Goal: Task Accomplishment & Management: Manage account settings

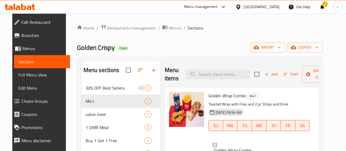
scroll to position [45, 0]
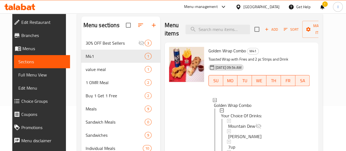
click at [19, 8] on icon at bounding box center [18, 7] width 5 height 5
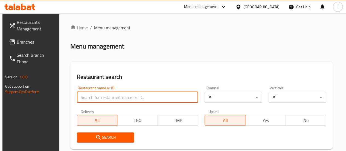
click at [95, 99] on input "search" at bounding box center [138, 97] width 122 height 11
click at [95, 99] on input "p" at bounding box center [138, 97] width 122 height 11
type input "pista house"
click button "Search" at bounding box center [105, 137] width 57 height 10
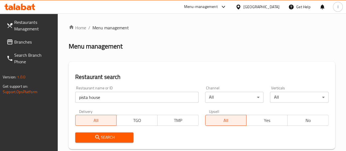
click at [172, 71] on div "Restaurant search Restaurant name or ID pista house Restaurant name or ID Chann…" at bounding box center [202, 105] width 267 height 87
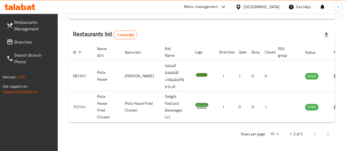
scroll to position [131, 0]
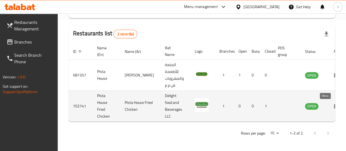
click at [334, 105] on icon "enhanced table" at bounding box center [337, 106] width 6 height 5
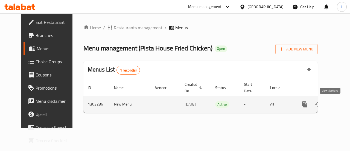
click at [341, 105] on icon "enhanced table" at bounding box center [344, 104] width 7 height 7
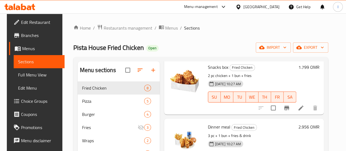
scroll to position [30, 0]
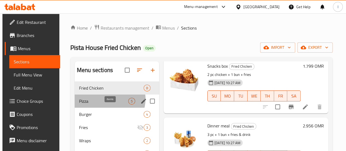
click at [129, 104] on span "5" at bounding box center [132, 101] width 6 height 5
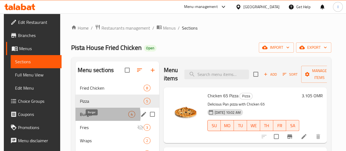
click at [91, 117] on span "Burger" at bounding box center [104, 114] width 48 height 7
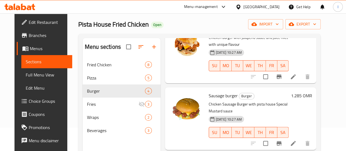
scroll to position [24, 0]
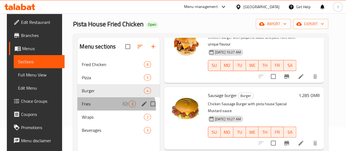
click at [111, 110] on div "Fries 3" at bounding box center [118, 103] width 82 height 13
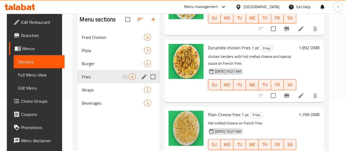
scroll to position [51, 0]
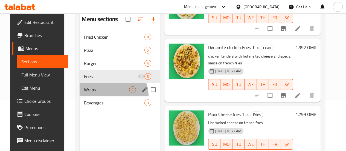
click at [106, 96] on div "Wraps 2" at bounding box center [120, 89] width 80 height 13
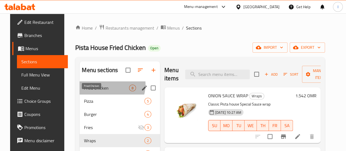
click at [102, 91] on span "Fried Chicken" at bounding box center [106, 88] width 45 height 7
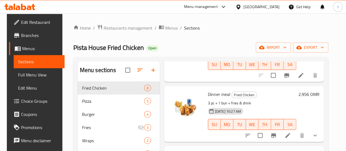
scroll to position [61, 0]
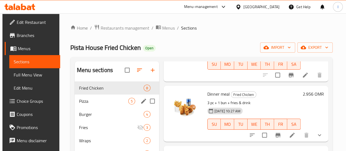
click at [115, 108] on div "Pizza 5" at bounding box center [117, 100] width 85 height 13
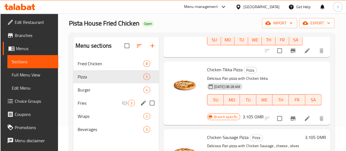
scroll to position [25, 0]
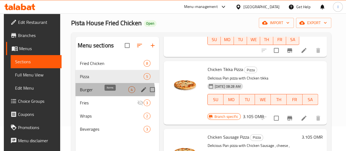
click at [129, 92] on span "4" at bounding box center [132, 89] width 6 height 5
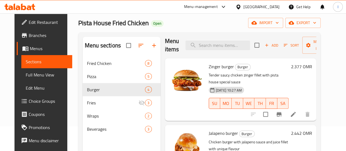
scroll to position [5, 0]
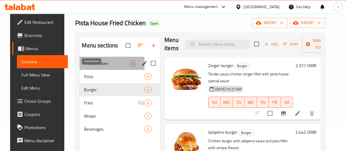
click at [90, 67] on span "Fried Chicken" at bounding box center [106, 63] width 45 height 7
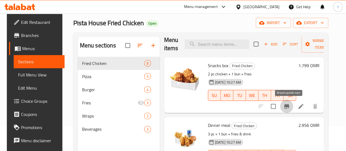
click at [288, 105] on icon "Branch-specific-item" at bounding box center [286, 106] width 5 height 4
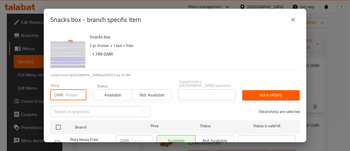
click at [66, 93] on input "number" at bounding box center [76, 94] width 21 height 11
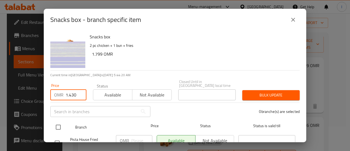
type input "1.430"
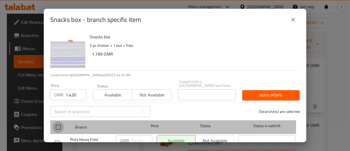
click at [61, 121] on input "checkbox" at bounding box center [58, 126] width 11 height 11
checkbox input "true"
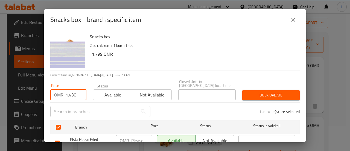
click at [77, 95] on input "1.430" at bounding box center [76, 94] width 21 height 11
type input "1.4"
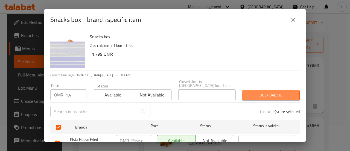
click at [267, 92] on span "Bulk update" at bounding box center [271, 95] width 49 height 7
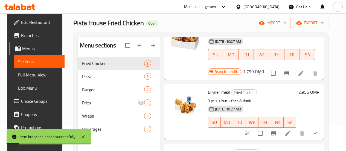
scroll to position [51, 0]
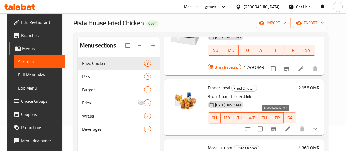
click at [274, 125] on icon "Branch-specific-item" at bounding box center [273, 128] width 7 height 7
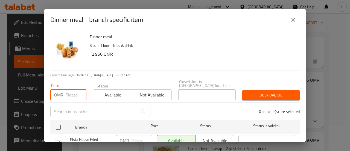
click at [71, 91] on input "number" at bounding box center [76, 94] width 21 height 11
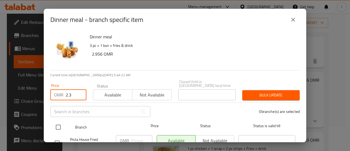
type input "2.3"
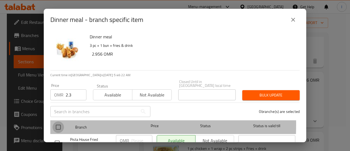
click at [54, 121] on input "checkbox" at bounding box center [58, 126] width 11 height 11
checkbox input "true"
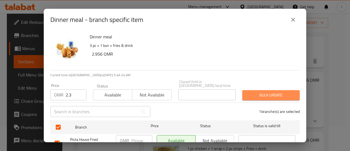
click at [277, 93] on span "Bulk update" at bounding box center [271, 95] width 49 height 7
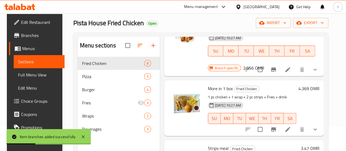
scroll to position [118, 0]
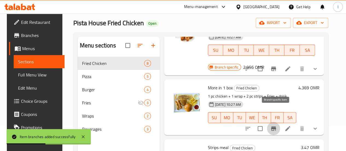
click at [276, 126] on icon "Branch-specific-item" at bounding box center [273, 128] width 5 height 4
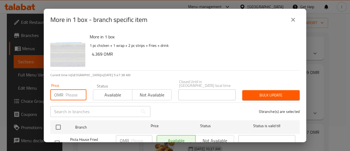
click at [71, 90] on input "number" at bounding box center [76, 94] width 21 height 11
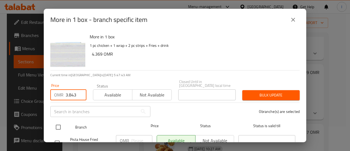
type input "3.843"
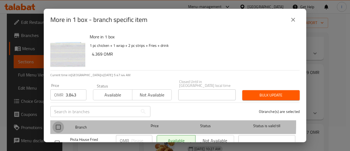
click at [59, 121] on input "checkbox" at bounding box center [58, 126] width 11 height 11
checkbox input "true"
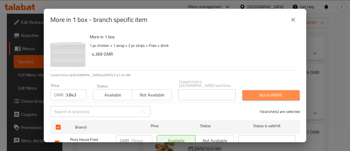
click at [264, 90] on button "Bulk update" at bounding box center [271, 95] width 57 height 10
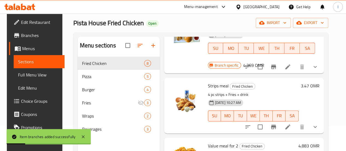
scroll to position [188, 0]
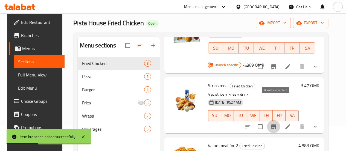
click at [276, 123] on icon "Branch-specific-item" at bounding box center [273, 126] width 7 height 7
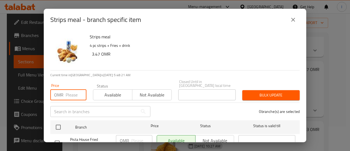
click at [72, 90] on input "number" at bounding box center [76, 94] width 21 height 11
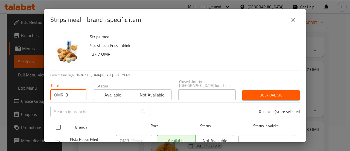
type input "3"
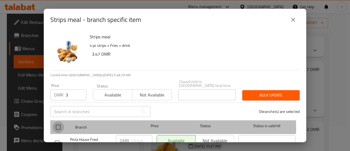
click at [57, 124] on input "checkbox" at bounding box center [58, 126] width 11 height 11
checkbox input "true"
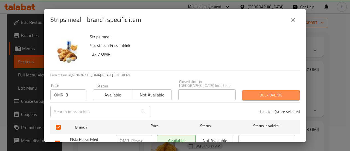
click at [266, 95] on button "Bulk update" at bounding box center [271, 95] width 57 height 10
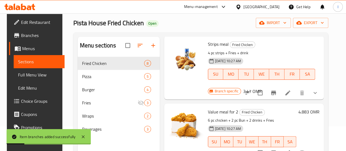
scroll to position [230, 0]
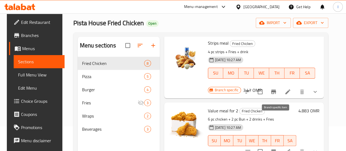
click at [277, 148] on icon "Branch-specific-item" at bounding box center [273, 151] width 7 height 7
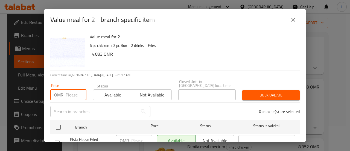
click at [74, 89] on input "number" at bounding box center [76, 94] width 21 height 11
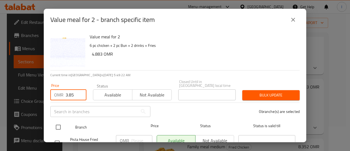
type input "3.85"
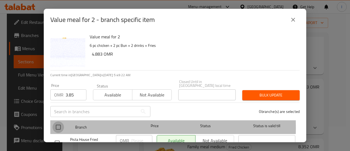
click at [61, 123] on input "checkbox" at bounding box center [58, 126] width 11 height 11
checkbox input "true"
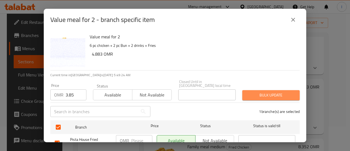
click at [270, 93] on span "Bulk update" at bounding box center [271, 95] width 49 height 7
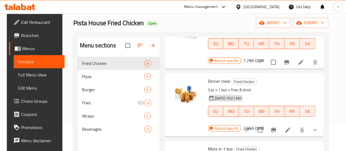
scroll to position [0, 0]
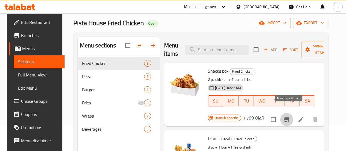
click at [289, 117] on icon "Branch-specific-item" at bounding box center [286, 119] width 5 height 4
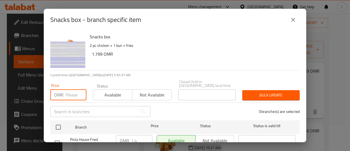
click at [73, 89] on input "number" at bounding box center [76, 94] width 21 height 11
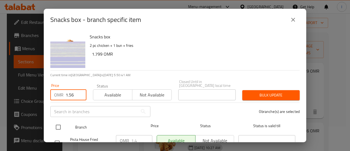
type input "1.56"
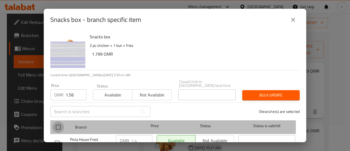
click at [55, 122] on input "checkbox" at bounding box center [58, 126] width 11 height 11
checkbox input "true"
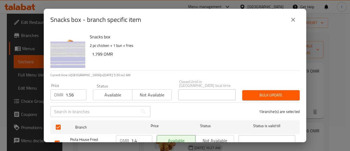
click at [266, 96] on div "Bulk update" at bounding box center [271, 95] width 64 height 17
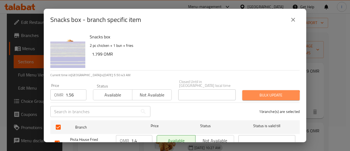
click at [266, 96] on button "Bulk update" at bounding box center [271, 95] width 57 height 10
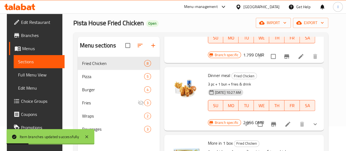
scroll to position [63, 0]
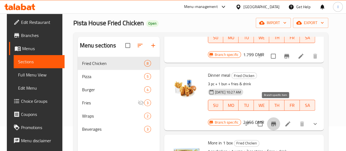
click at [280, 117] on button "Branch-specific-item" at bounding box center [273, 123] width 13 height 13
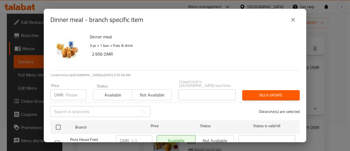
click at [73, 89] on input "number" at bounding box center [76, 94] width 21 height 11
click at [296, 18] on icon "close" at bounding box center [293, 19] width 7 height 7
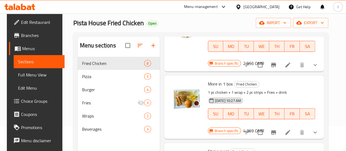
scroll to position [122, 0]
click at [276, 130] on icon "Branch-specific-item" at bounding box center [273, 132] width 5 height 4
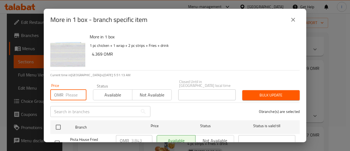
click at [71, 91] on input "number" at bounding box center [76, 94] width 21 height 11
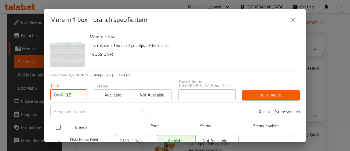
type input "3.5"
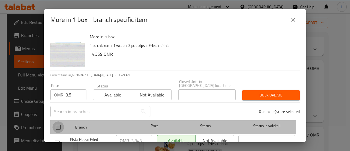
click at [58, 122] on input "checkbox" at bounding box center [58, 126] width 11 height 11
checkbox input "true"
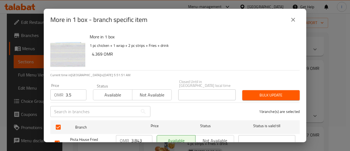
click at [261, 92] on span "Bulk update" at bounding box center [271, 95] width 49 height 7
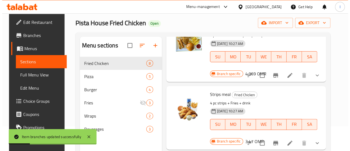
scroll to position [179, 0]
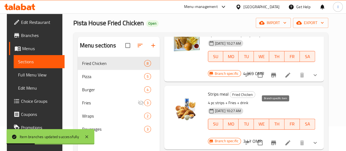
click at [273, 139] on icon "Branch-specific-item" at bounding box center [273, 142] width 7 height 7
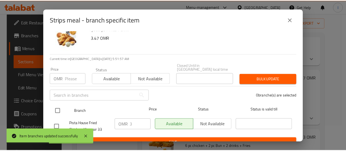
scroll to position [0, 0]
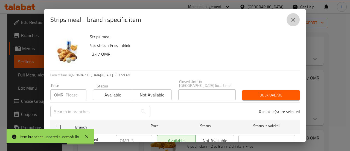
click at [294, 23] on button "close" at bounding box center [293, 19] width 13 height 13
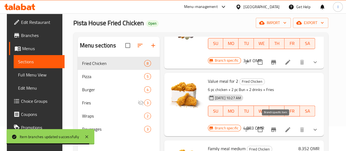
scroll to position [287, 0]
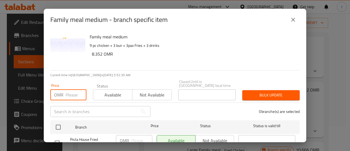
click at [68, 89] on input "number" at bounding box center [76, 94] width 21 height 11
type input "7"
click at [65, 89] on div "OMR .475 Price" at bounding box center [68, 94] width 36 height 11
click at [65, 91] on div "OMR .475 Price" at bounding box center [68, 94] width 36 height 11
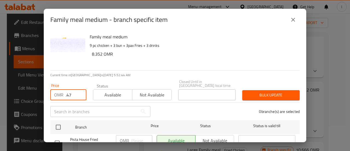
type input ".4"
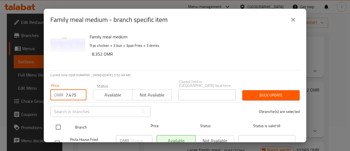
type input "7.475"
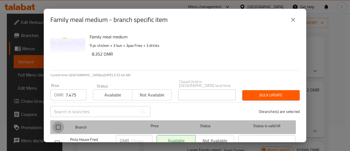
click at [60, 124] on input "checkbox" at bounding box center [58, 126] width 11 height 11
checkbox input "true"
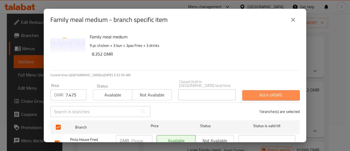
click at [255, 92] on span "Bulk update" at bounding box center [271, 95] width 49 height 7
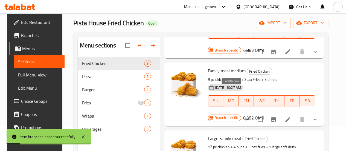
scroll to position [339, 0]
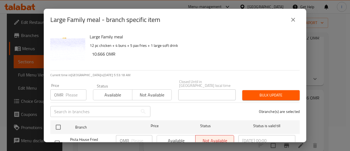
click at [74, 89] on input "number" at bounding box center [76, 94] width 21 height 11
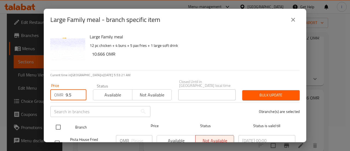
type input "9.5"
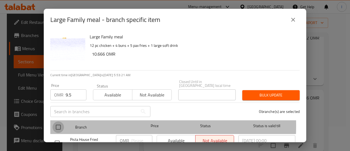
click at [59, 121] on input "checkbox" at bounding box center [58, 126] width 11 height 11
checkbox input "true"
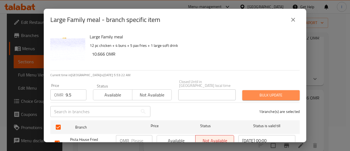
click at [278, 92] on span "Bulk update" at bounding box center [271, 95] width 49 height 7
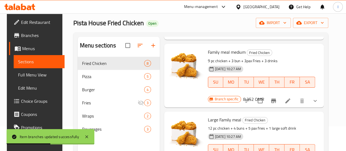
scroll to position [77, 0]
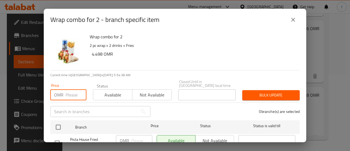
click at [72, 90] on input "number" at bounding box center [76, 94] width 21 height 11
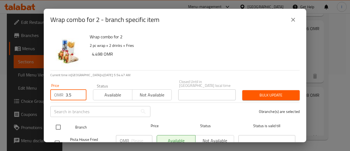
type input "3.5"
click at [59, 123] on input "checkbox" at bounding box center [58, 126] width 11 height 11
checkbox input "true"
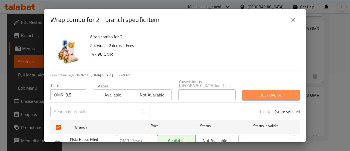
click at [283, 94] on span "Bulk update" at bounding box center [271, 95] width 49 height 7
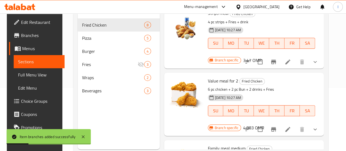
scroll to position [221, 0]
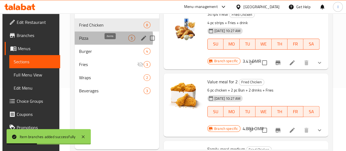
click at [129, 41] on span "5" at bounding box center [132, 38] width 6 height 5
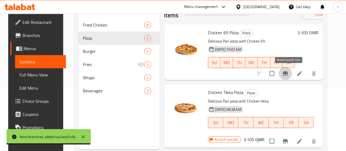
click at [286, 74] on button "Branch-specific-item" at bounding box center [285, 73] width 13 height 13
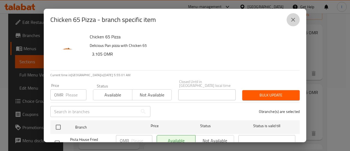
click at [299, 23] on button "close" at bounding box center [293, 19] width 13 height 13
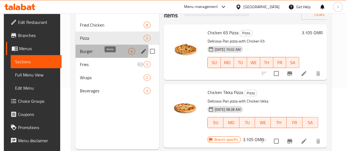
click at [129, 54] on span "4" at bounding box center [132, 51] width 6 height 5
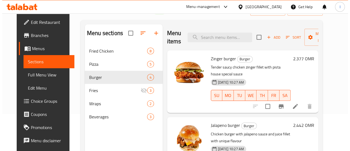
scroll to position [37, 0]
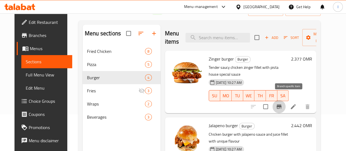
click at [283, 103] on icon "Branch-specific-item" at bounding box center [279, 106] width 7 height 7
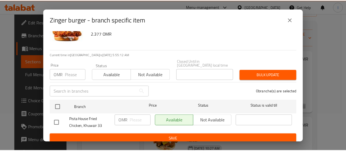
scroll to position [0, 0]
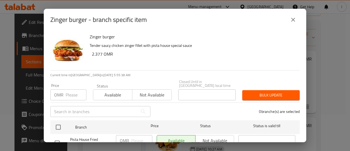
click at [73, 89] on input "number" at bounding box center [76, 94] width 21 height 11
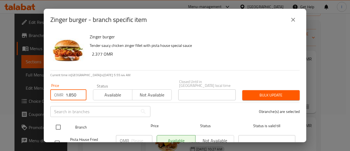
type input "1.850"
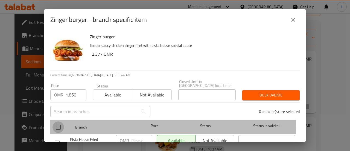
click at [60, 121] on input "checkbox" at bounding box center [58, 126] width 11 height 11
checkbox input "true"
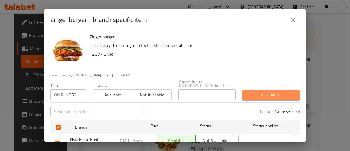
click at [268, 92] on span "Bulk update" at bounding box center [271, 95] width 49 height 7
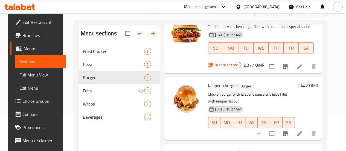
scroll to position [41, 0]
click at [288, 131] on icon "Branch-specific-item" at bounding box center [285, 133] width 5 height 4
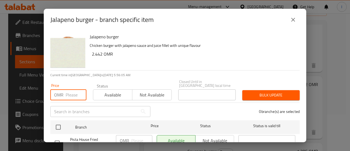
click at [75, 90] on input "number" at bounding box center [76, 94] width 21 height 11
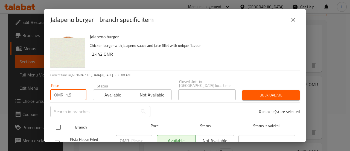
type input "1.9"
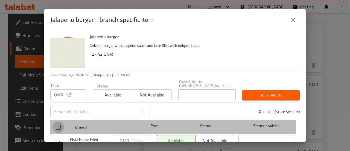
click at [57, 127] on input "checkbox" at bounding box center [58, 126] width 11 height 11
checkbox input "true"
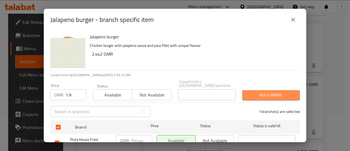
click at [265, 92] on span "Bulk update" at bounding box center [271, 95] width 49 height 7
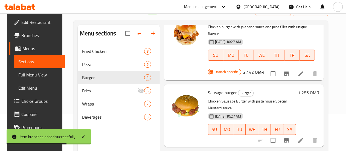
scroll to position [109, 0]
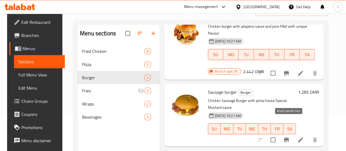
click at [289, 136] on icon "Branch-specific-item" at bounding box center [286, 139] width 7 height 7
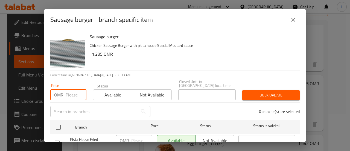
click at [70, 89] on input "number" at bounding box center [76, 94] width 21 height 11
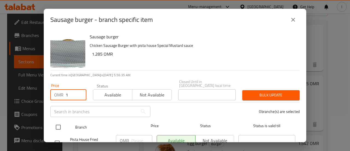
type input "1"
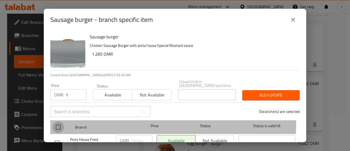
click at [60, 121] on input "checkbox" at bounding box center [58, 126] width 11 height 11
checkbox input "true"
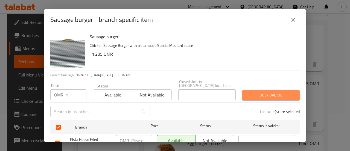
click at [268, 90] on button "Bulk update" at bounding box center [271, 95] width 57 height 10
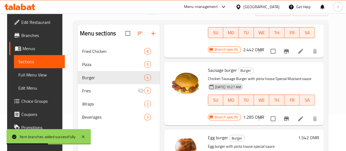
scroll to position [77, 0]
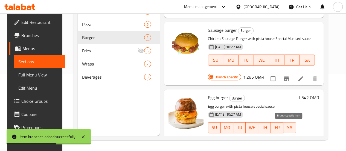
click at [287, 136] on icon "Branch-specific-item" at bounding box center [286, 138] width 5 height 4
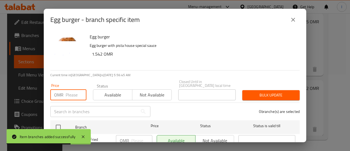
click at [77, 91] on input "number" at bounding box center [76, 94] width 21 height 11
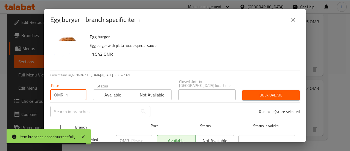
type input "1"
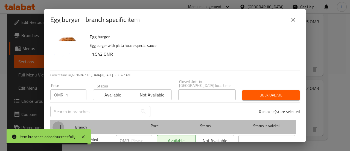
click at [59, 126] on input "checkbox" at bounding box center [58, 126] width 11 height 11
checkbox input "true"
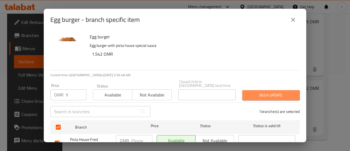
click at [264, 92] on span "Bulk update" at bounding box center [271, 95] width 49 height 7
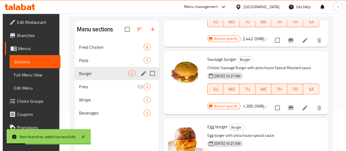
scroll to position [41, 0]
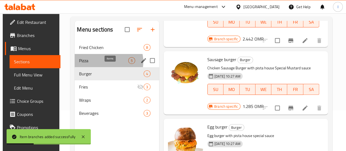
click at [129, 63] on span "5" at bounding box center [132, 60] width 6 height 5
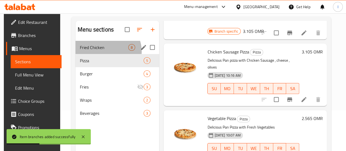
click at [105, 54] on div "Fried Chicken 8" at bounding box center [118, 47] width 84 height 13
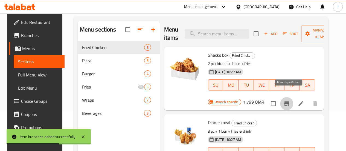
click at [290, 100] on icon "Branch-specific-item" at bounding box center [287, 103] width 7 height 7
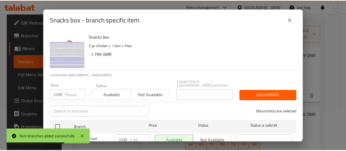
scroll to position [20, 0]
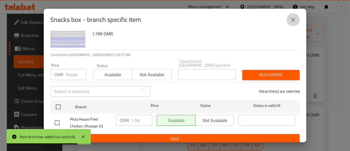
click at [292, 20] on icon "close" at bounding box center [293, 19] width 7 height 7
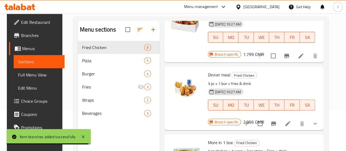
scroll to position [48, 0]
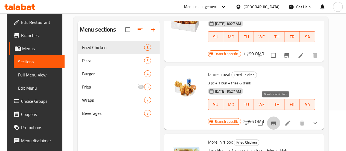
click at [280, 116] on button "Branch-specific-item" at bounding box center [273, 122] width 13 height 13
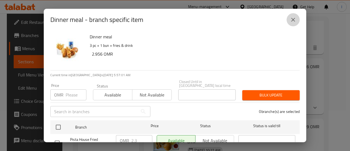
click at [294, 14] on button "close" at bounding box center [293, 19] width 13 height 13
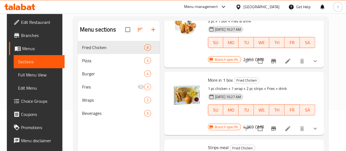
scroll to position [111, 0]
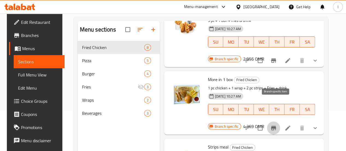
click at [276, 126] on icon "Branch-specific-item" at bounding box center [273, 128] width 5 height 4
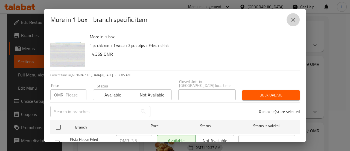
click at [294, 18] on icon "close" at bounding box center [293, 19] width 7 height 7
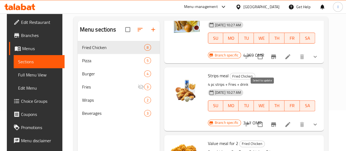
scroll to position [182, 0]
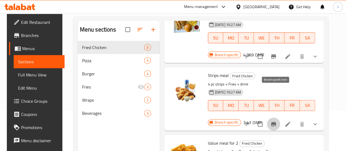
click at [280, 117] on button "Branch-specific-item" at bounding box center [273, 123] width 13 height 13
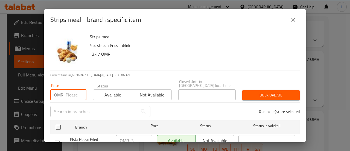
click at [68, 91] on input "number" at bounding box center [76, 94] width 21 height 11
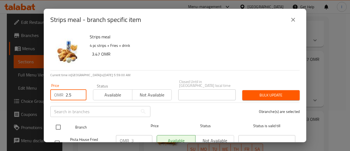
type input "2.5"
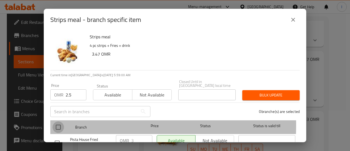
click at [60, 121] on input "checkbox" at bounding box center [58, 126] width 11 height 11
checkbox input "true"
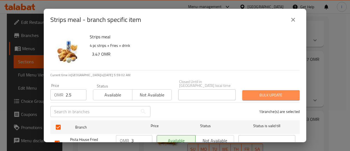
click at [274, 96] on button "Bulk update" at bounding box center [271, 95] width 57 height 10
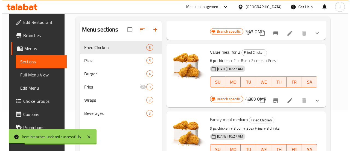
scroll to position [275, 0]
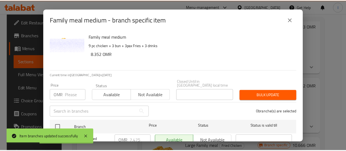
scroll to position [20, 0]
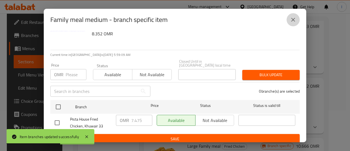
click at [295, 21] on icon "close" at bounding box center [294, 20] width 4 height 4
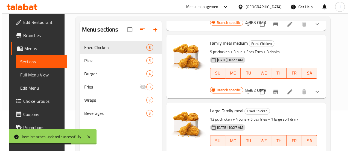
scroll to position [350, 0]
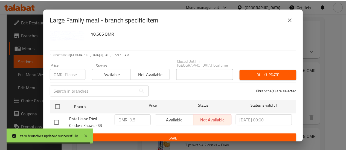
scroll to position [0, 0]
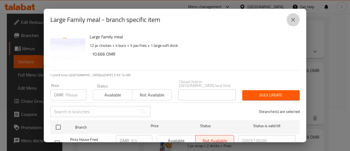
click at [294, 19] on icon "close" at bounding box center [294, 20] width 4 height 4
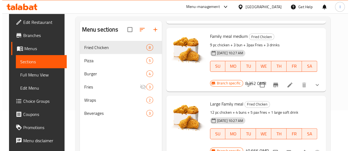
scroll to position [77, 0]
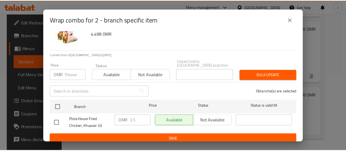
scroll to position [0, 0]
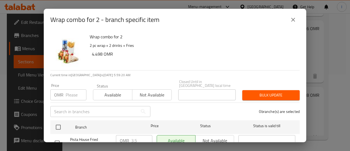
click at [292, 22] on icon "close" at bounding box center [293, 19] width 7 height 7
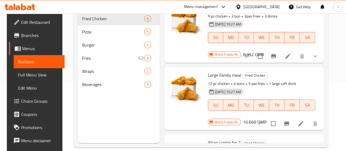
scroll to position [77, 0]
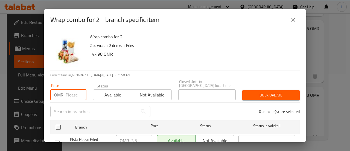
click at [74, 89] on input "number" at bounding box center [76, 94] width 21 height 11
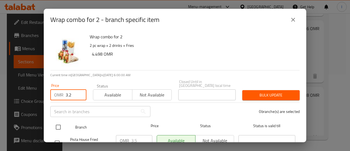
type input "3.2"
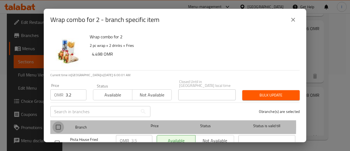
click at [57, 122] on input "checkbox" at bounding box center [58, 126] width 11 height 11
checkbox input "true"
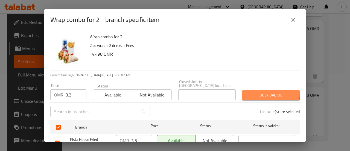
click at [265, 92] on span "Bulk update" at bounding box center [271, 95] width 49 height 7
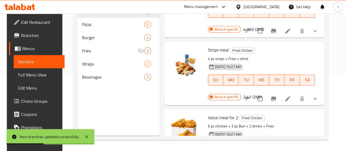
scroll to position [171, 0]
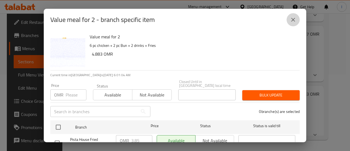
click at [291, 23] on icon "close" at bounding box center [293, 19] width 7 height 7
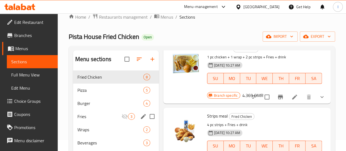
scroll to position [10, 0]
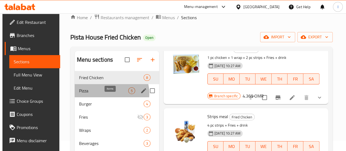
click at [128, 94] on div "5" at bounding box center [131, 90] width 7 height 7
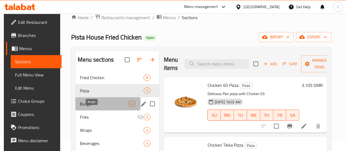
click at [86, 107] on span "Burger" at bounding box center [104, 103] width 48 height 7
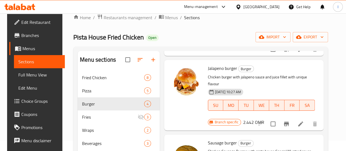
scroll to position [88, 0]
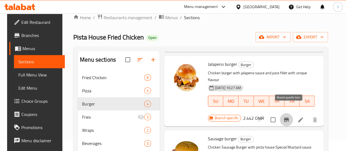
click at [286, 116] on icon "Branch-specific-item" at bounding box center [286, 119] width 7 height 7
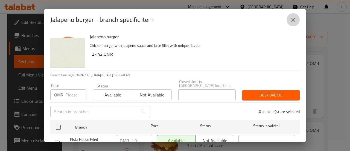
click at [291, 20] on icon "close" at bounding box center [293, 19] width 7 height 7
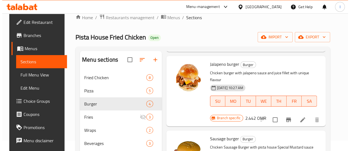
scroll to position [131, 0]
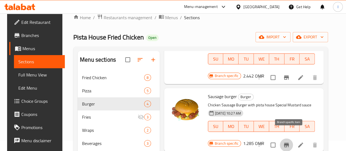
click at [285, 138] on button "Branch-specific-item" at bounding box center [286, 144] width 13 height 13
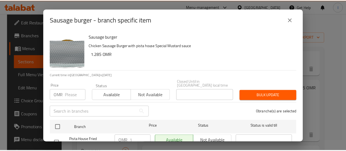
scroll to position [20, 0]
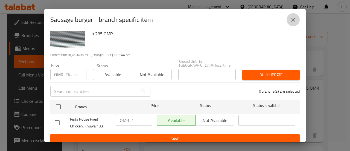
click at [293, 18] on icon "close" at bounding box center [293, 19] width 7 height 7
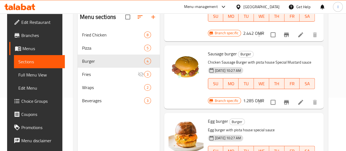
scroll to position [77, 0]
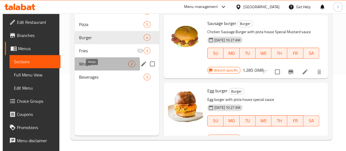
click at [82, 67] on span "Wraps" at bounding box center [103, 64] width 49 height 7
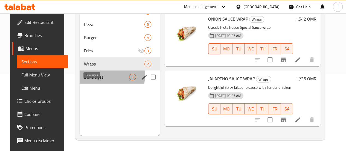
click at [84, 80] on span "Beverages" at bounding box center [106, 77] width 45 height 7
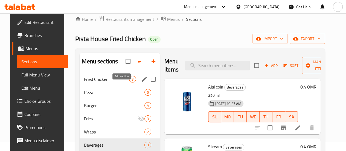
scroll to position [8, 0]
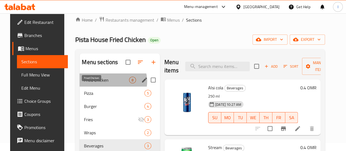
click at [106, 83] on span "Fried Chicken" at bounding box center [106, 80] width 45 height 7
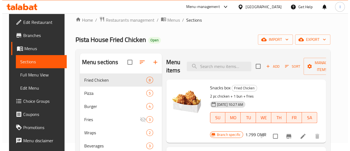
scroll to position [4, 0]
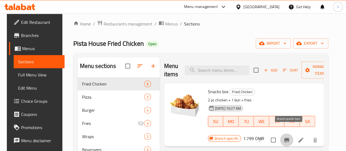
click at [290, 137] on icon "Branch-specific-item" at bounding box center [287, 140] width 7 height 7
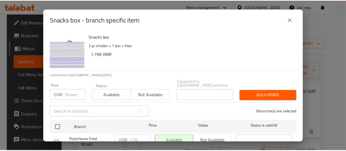
scroll to position [20, 0]
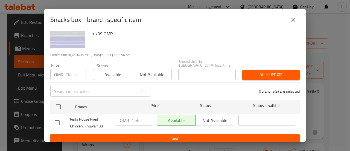
click at [295, 19] on icon "close" at bounding box center [293, 19] width 7 height 7
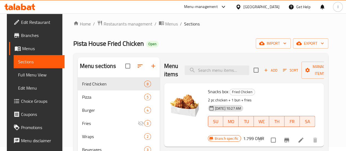
click at [295, 19] on div "Home / Restaurants management / Menus / Sections Pista House Fried Chicken Open…" at bounding box center [200, 116] width 277 height 214
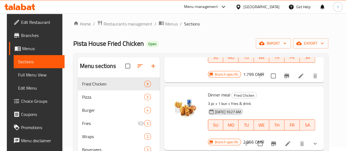
scroll to position [81, 0]
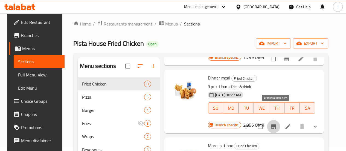
click at [276, 124] on icon "Branch-specific-item" at bounding box center [273, 126] width 5 height 4
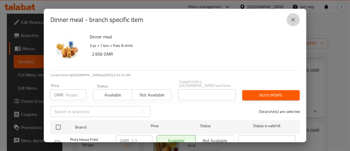
click at [290, 19] on button "close" at bounding box center [293, 19] width 13 height 13
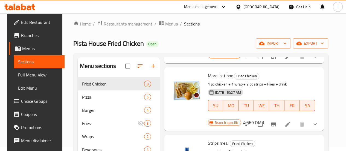
scroll to position [151, 0]
click at [277, 117] on button "Branch-specific-item" at bounding box center [273, 123] width 13 height 13
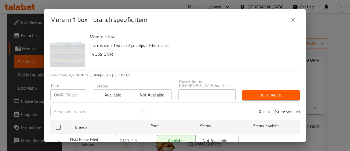
click at [298, 25] on div "More in 1 box - branch specific item" at bounding box center [175, 19] width 250 height 13
click at [298, 22] on button "close" at bounding box center [293, 19] width 13 height 13
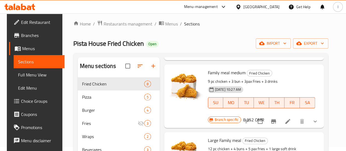
scroll to position [77, 0]
